Goal: Information Seeking & Learning: Learn about a topic

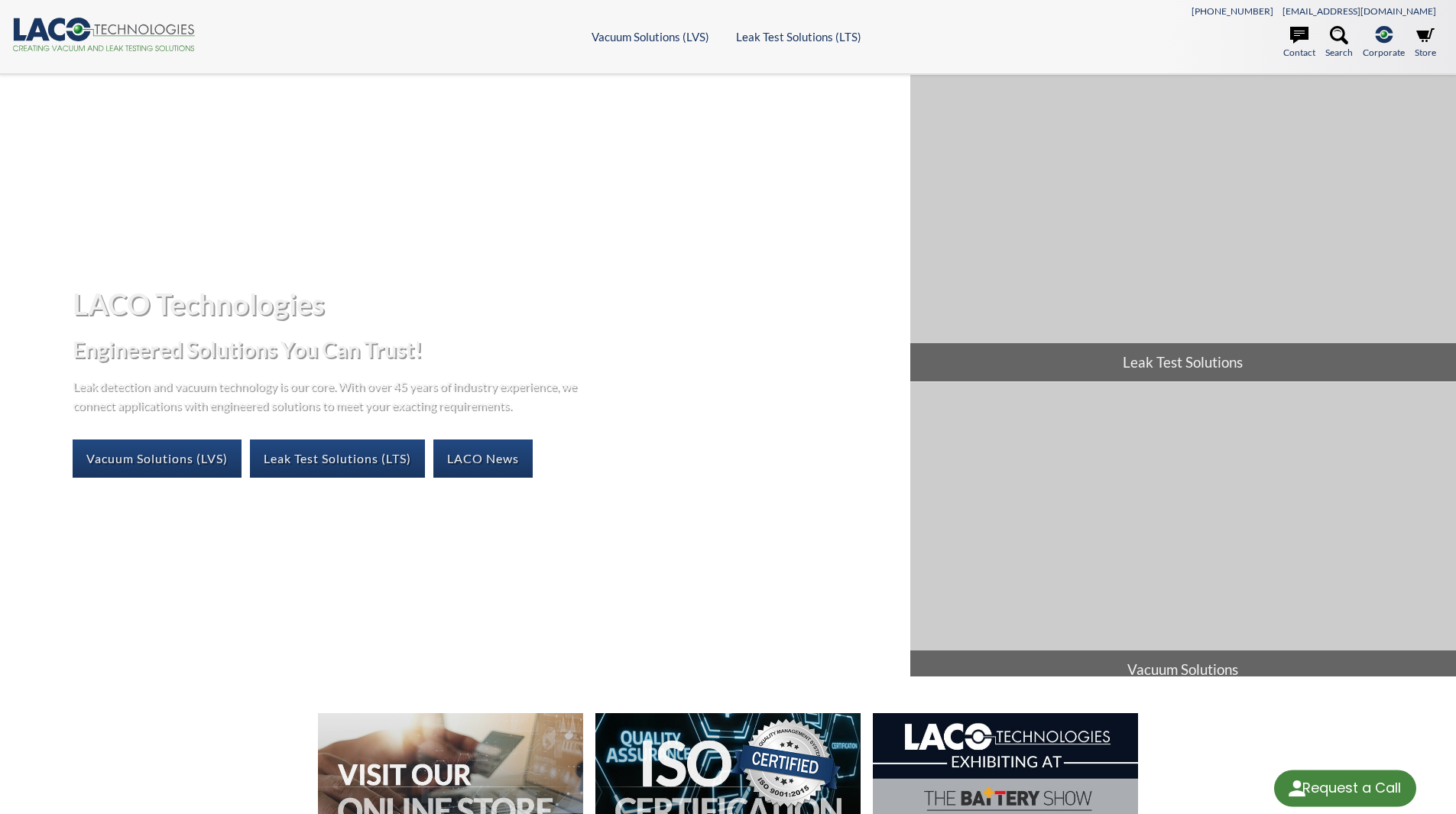
select select "Language Translate Widget"
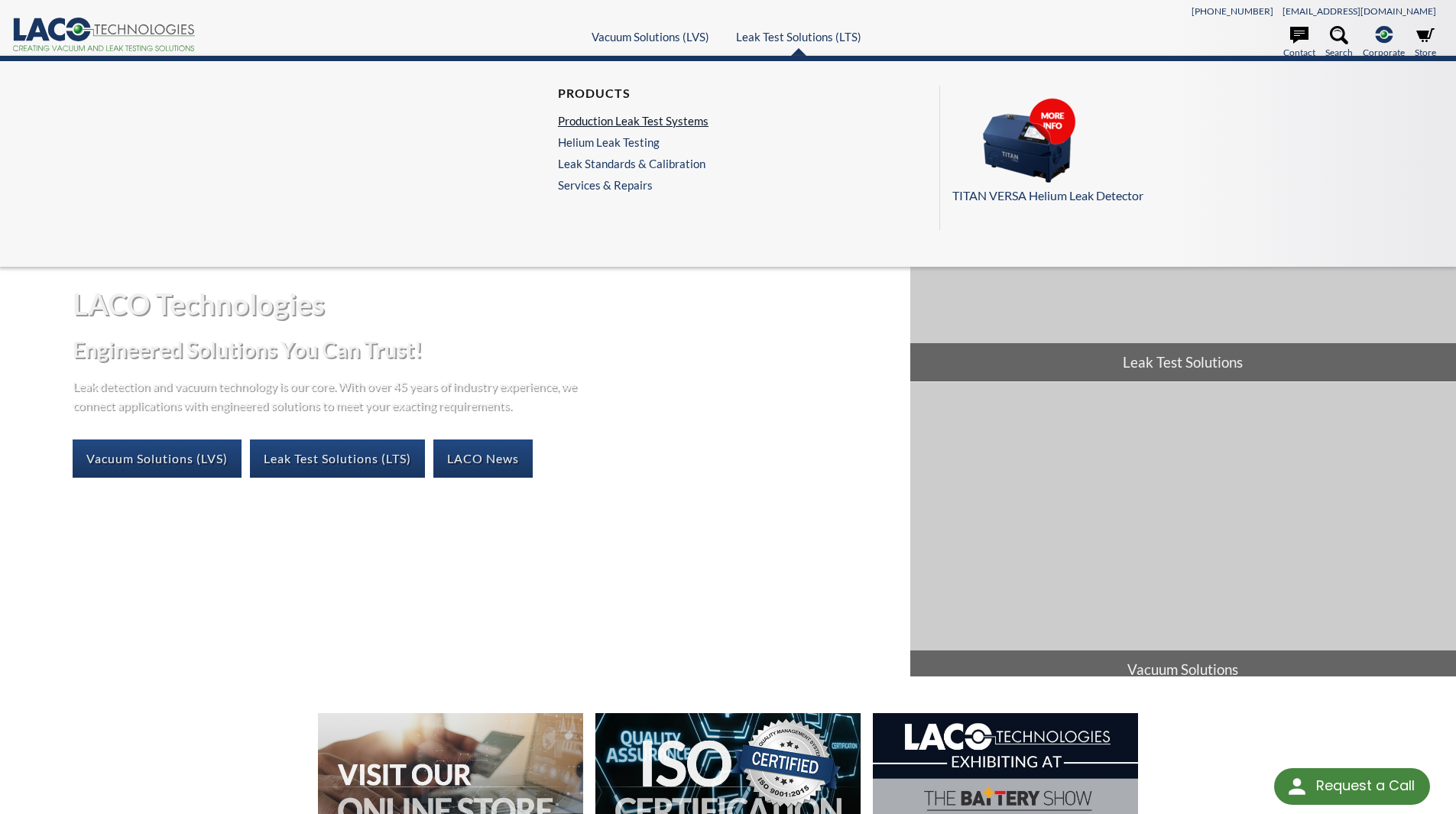
click at [666, 122] on link "Production Leak Test Systems" at bounding box center [633, 121] width 150 height 14
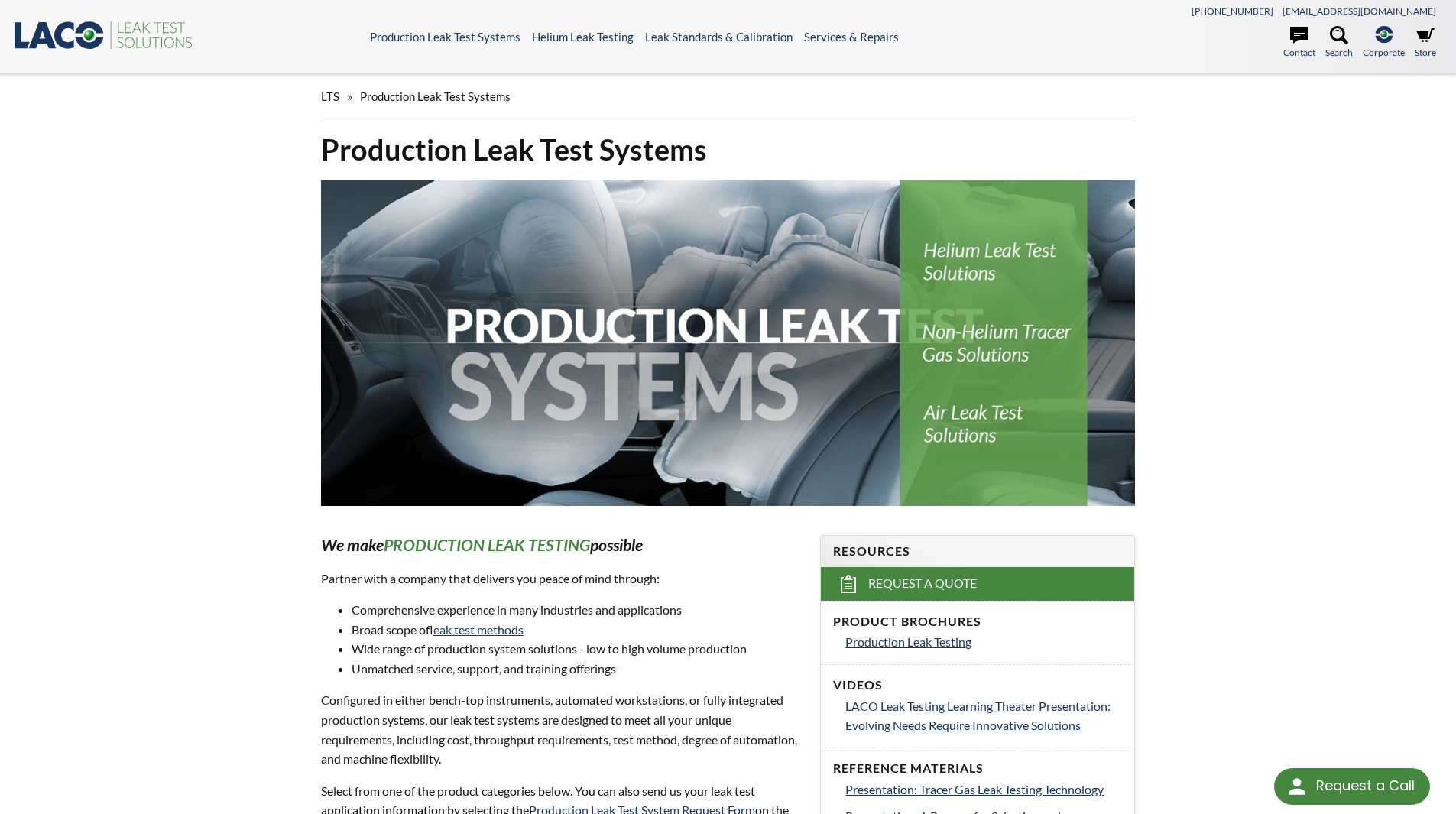
select select "Language Translate Widget"
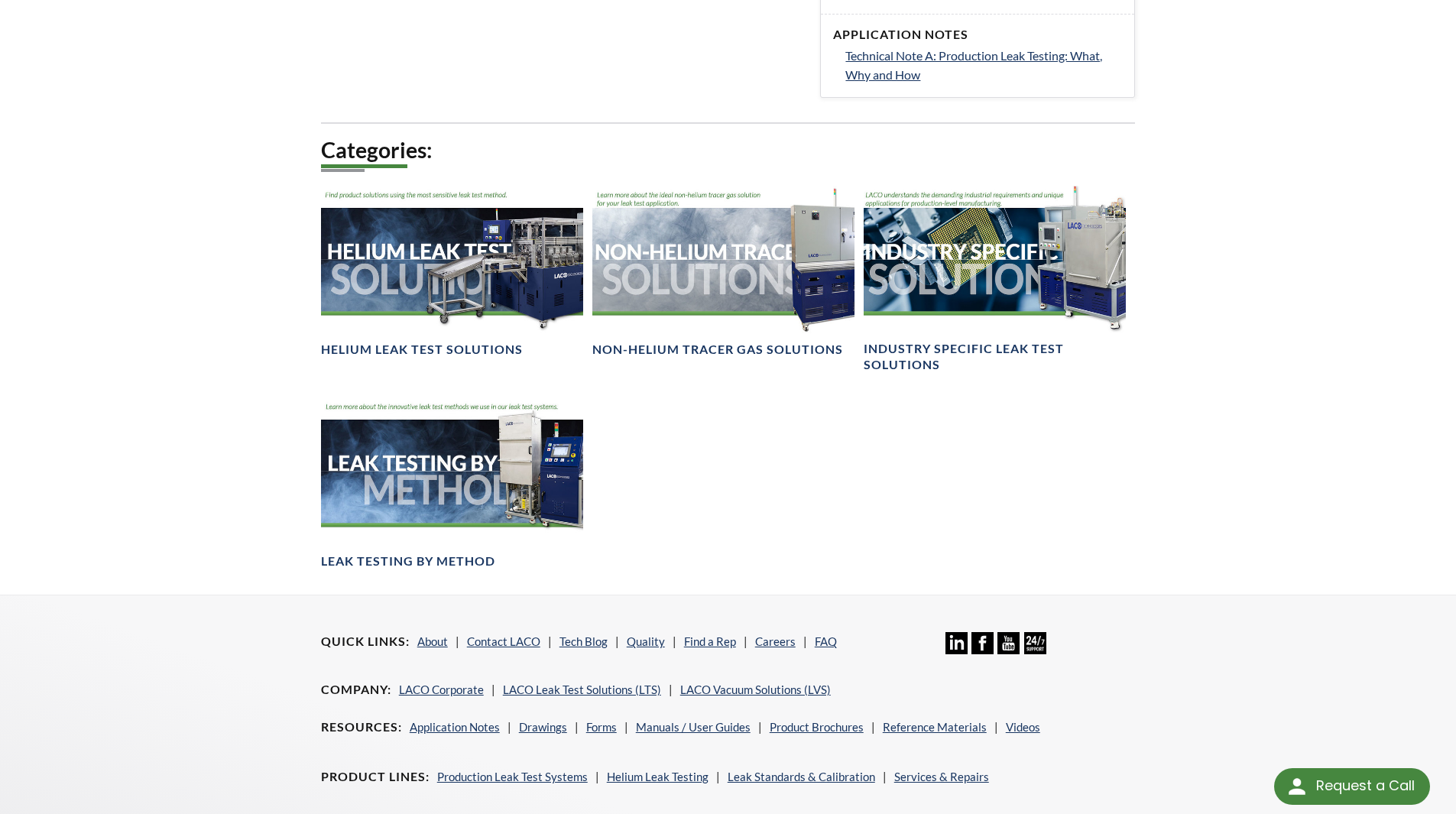
scroll to position [1070, 0]
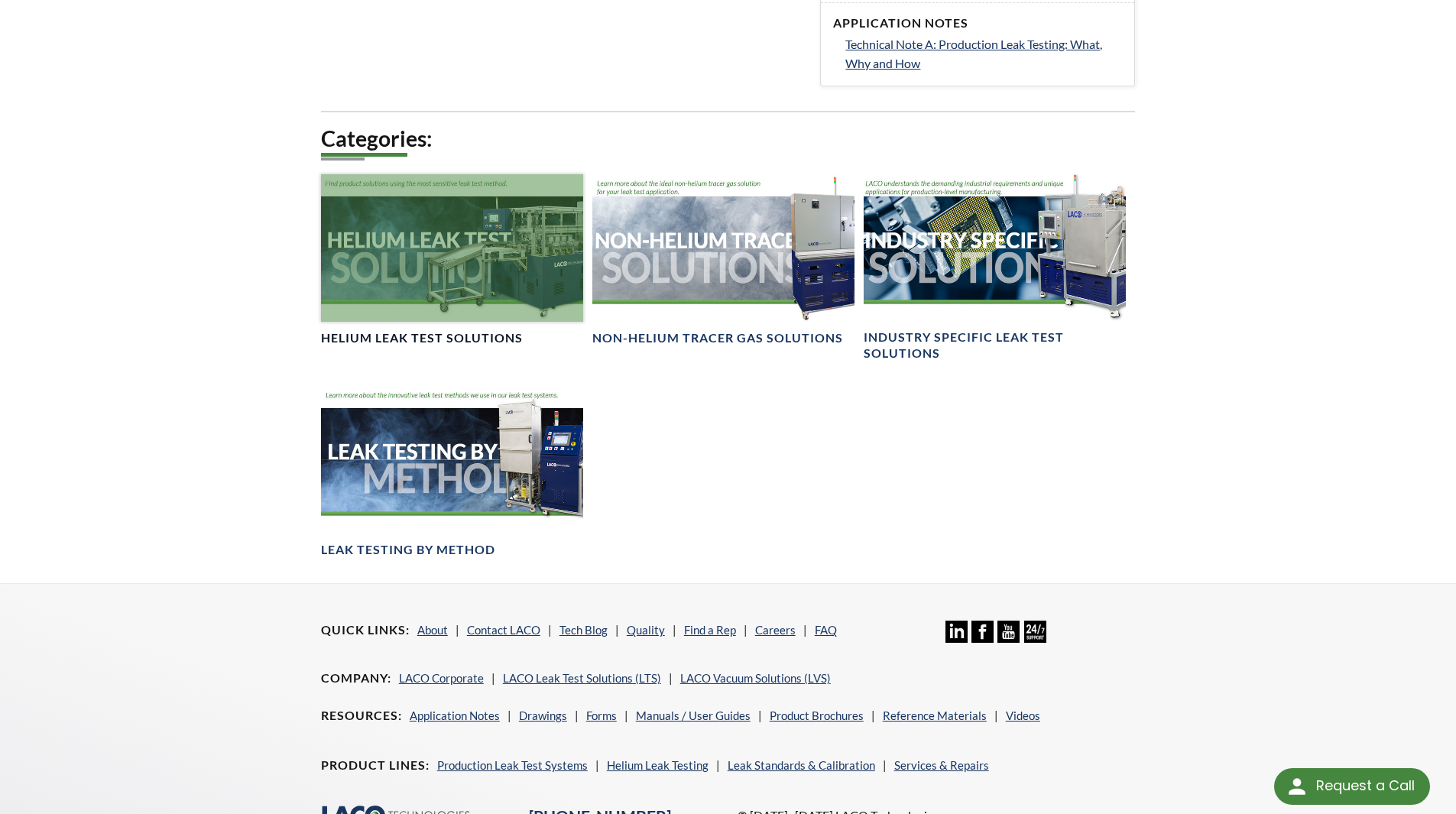
click at [506, 286] on div at bounding box center [452, 248] width 262 height 148
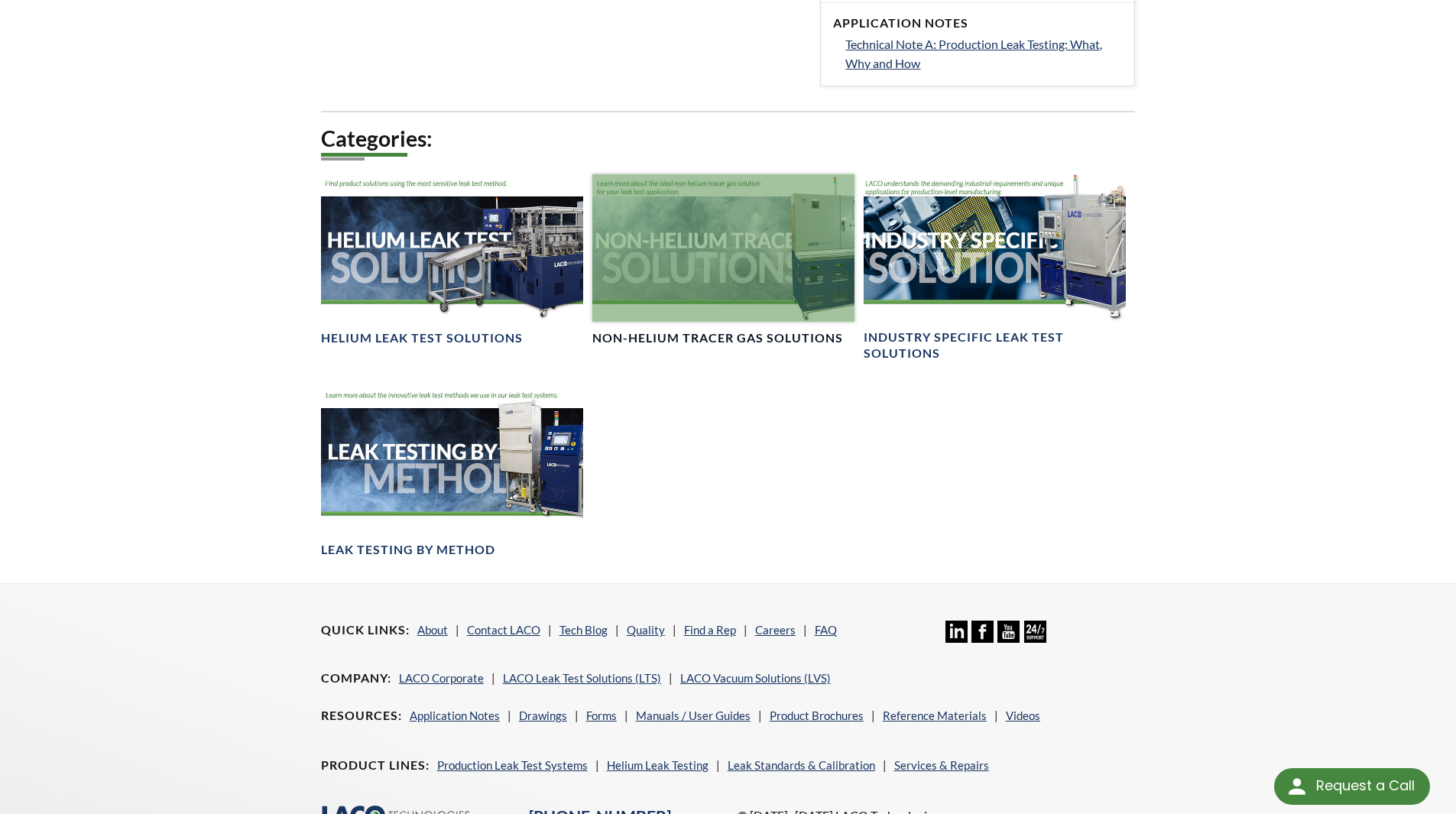
scroll to position [1071, 0]
